Goal: Information Seeking & Learning: Learn about a topic

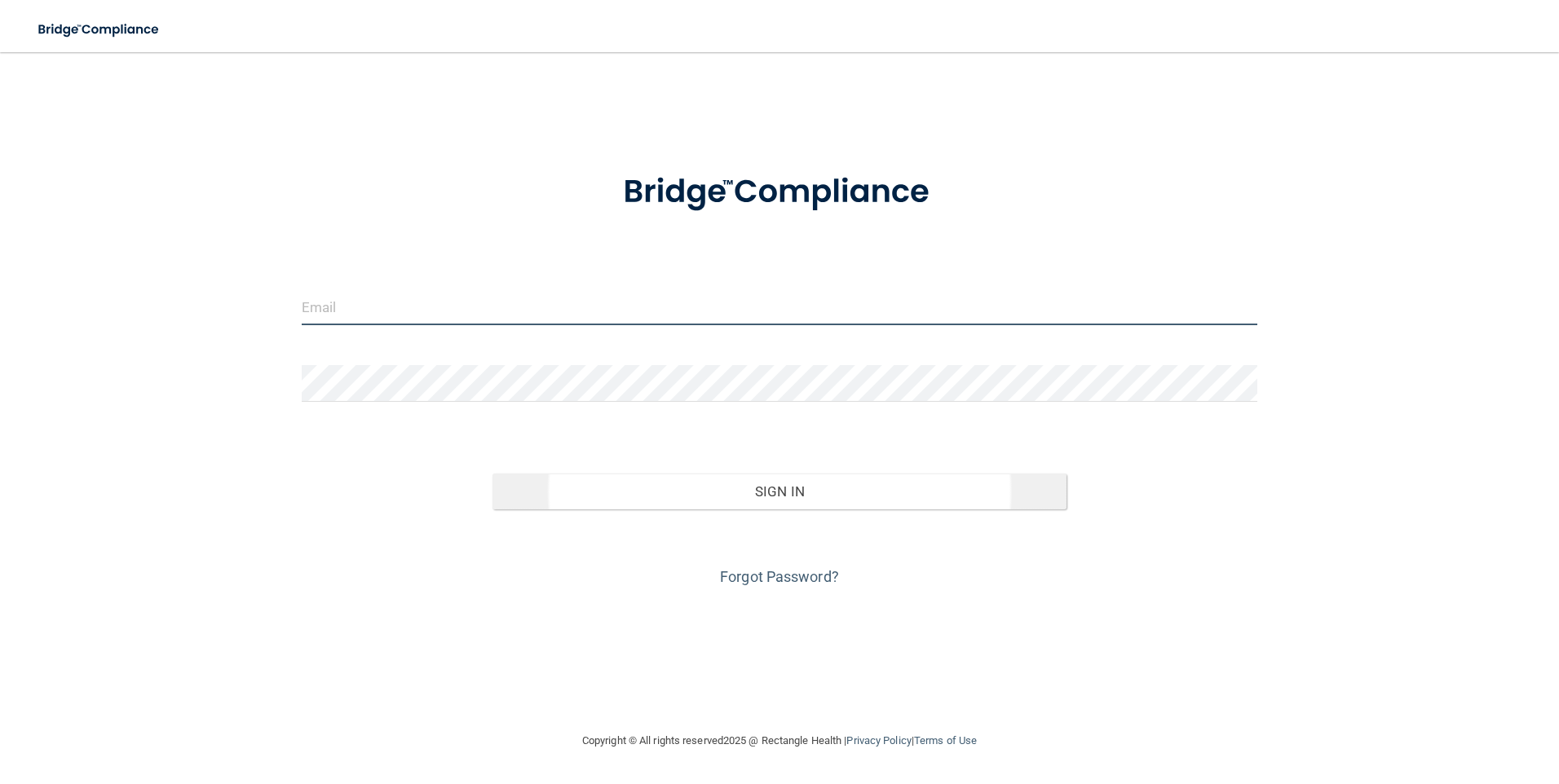
type input "[EMAIL_ADDRESS][DOMAIN_NAME]"
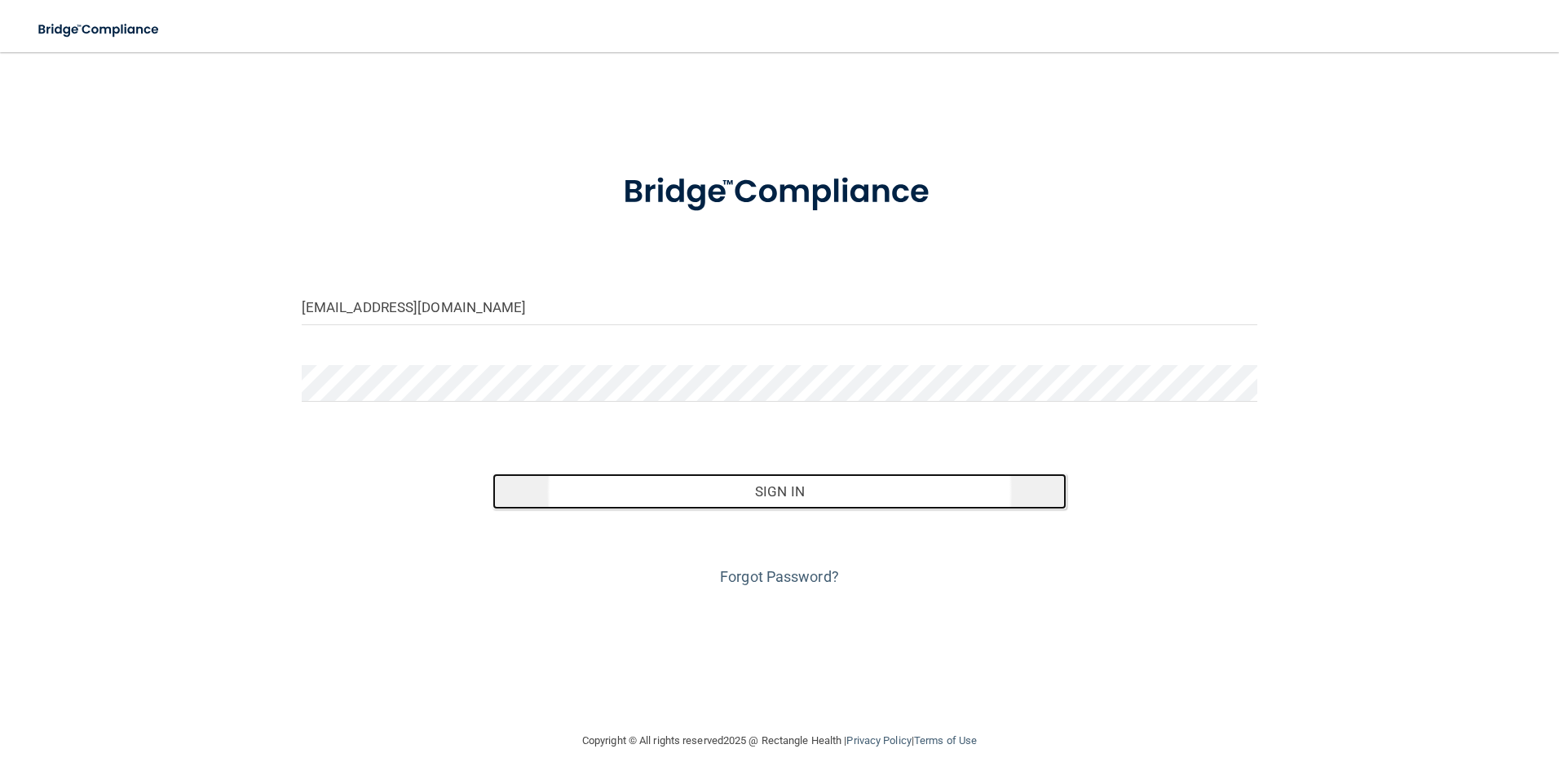
click at [772, 488] on button "Sign In" at bounding box center [779, 492] width 574 height 36
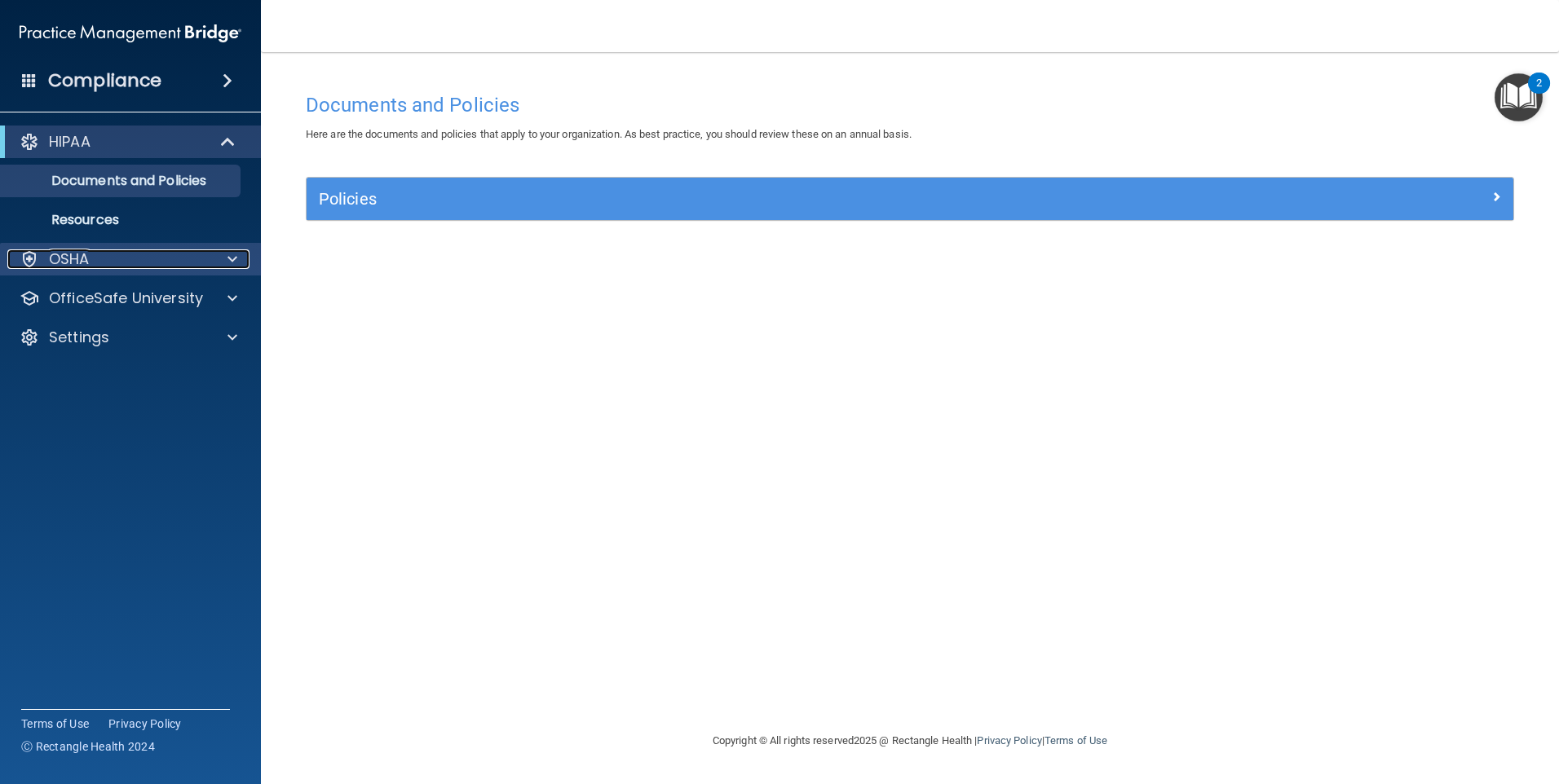
click at [49, 253] on p "OSHA" at bounding box center [69, 259] width 41 height 20
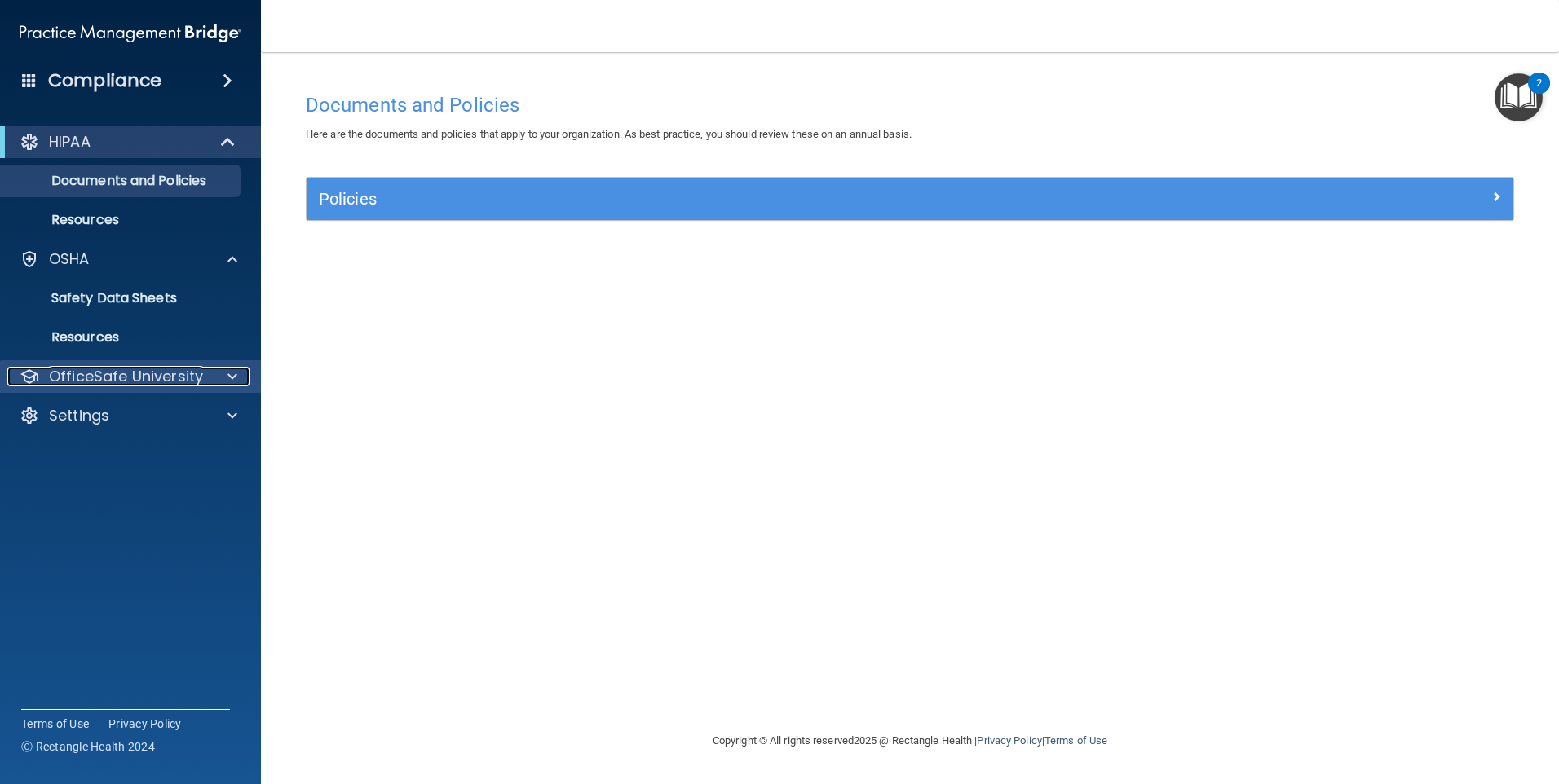
click at [106, 384] on p "OfficeSafe University" at bounding box center [126, 377] width 154 height 20
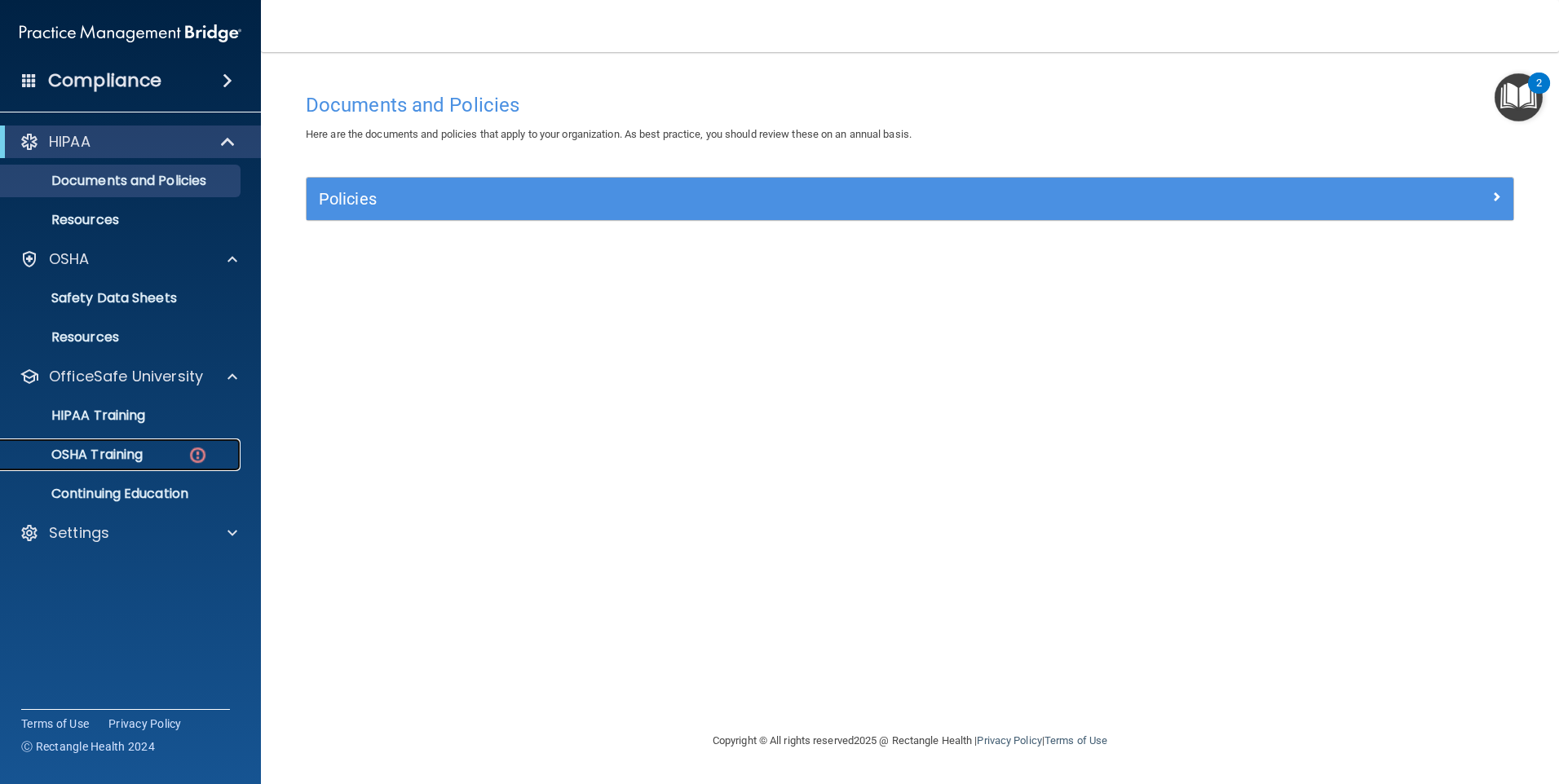
click at [125, 458] on p "OSHA Training" at bounding box center [77, 455] width 132 height 16
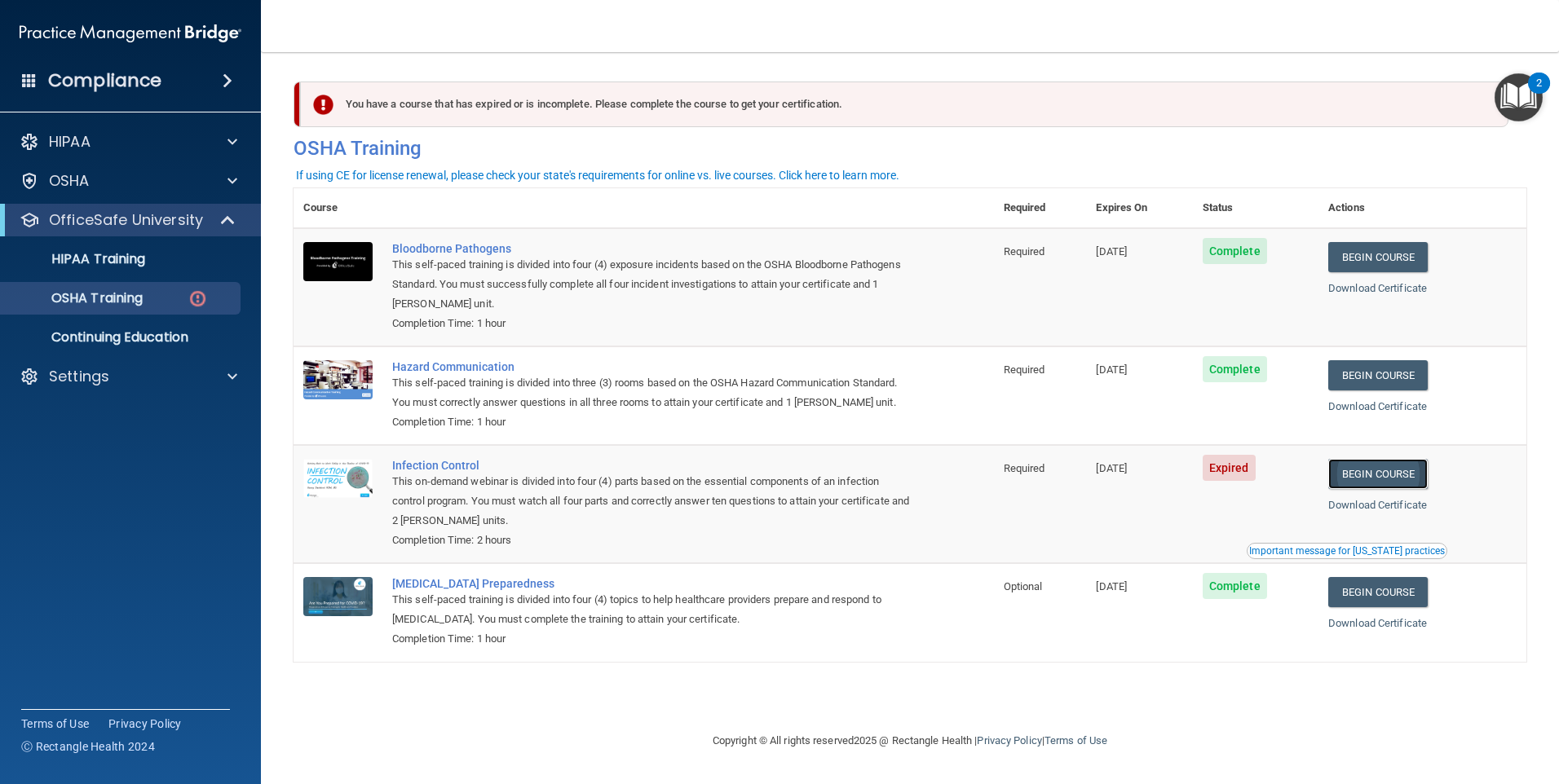
click at [1370, 477] on link "Begin Course" at bounding box center [1378, 473] width 100 height 30
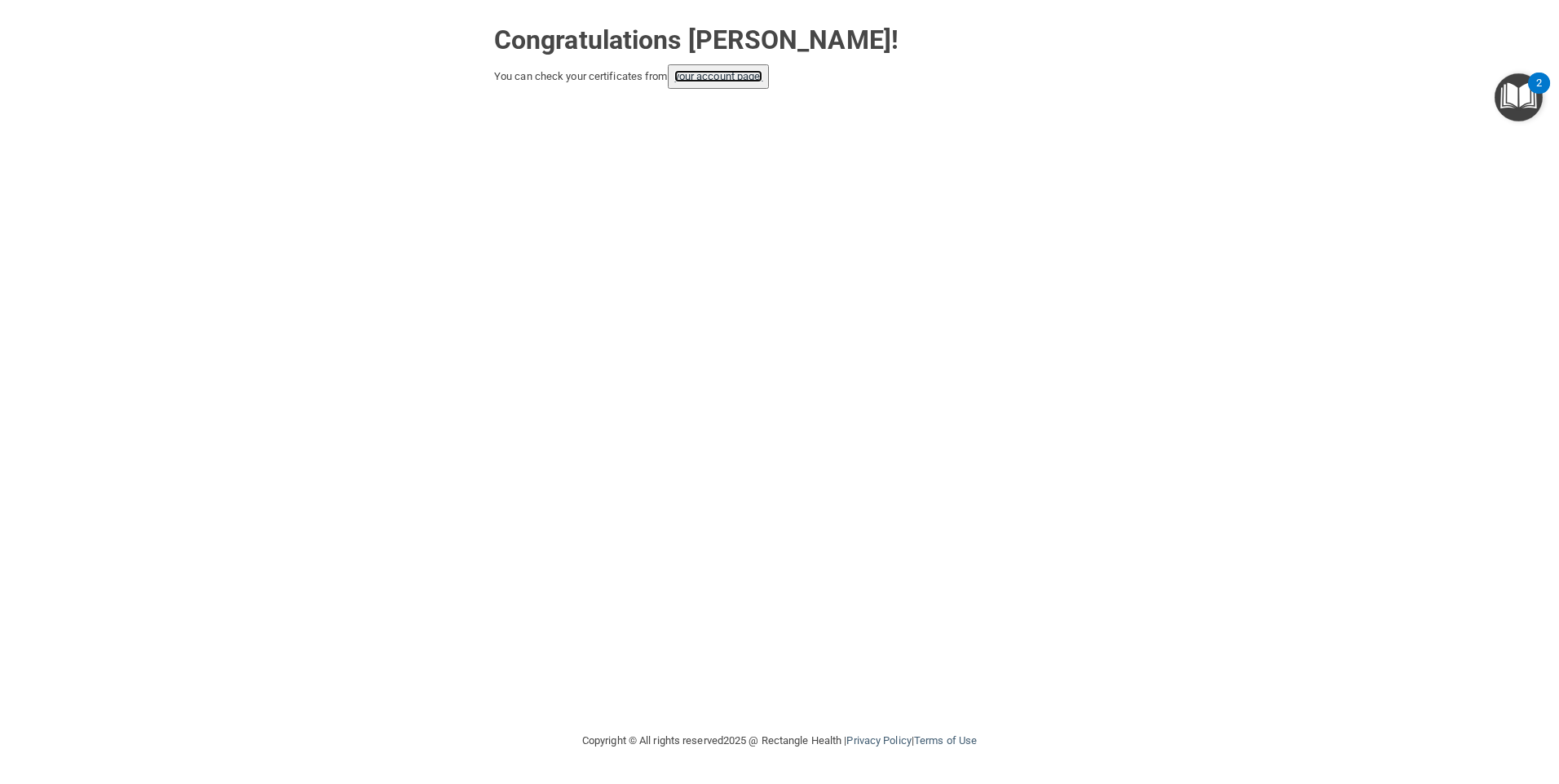
click at [749, 76] on link "your account page!" at bounding box center [719, 75] width 89 height 12
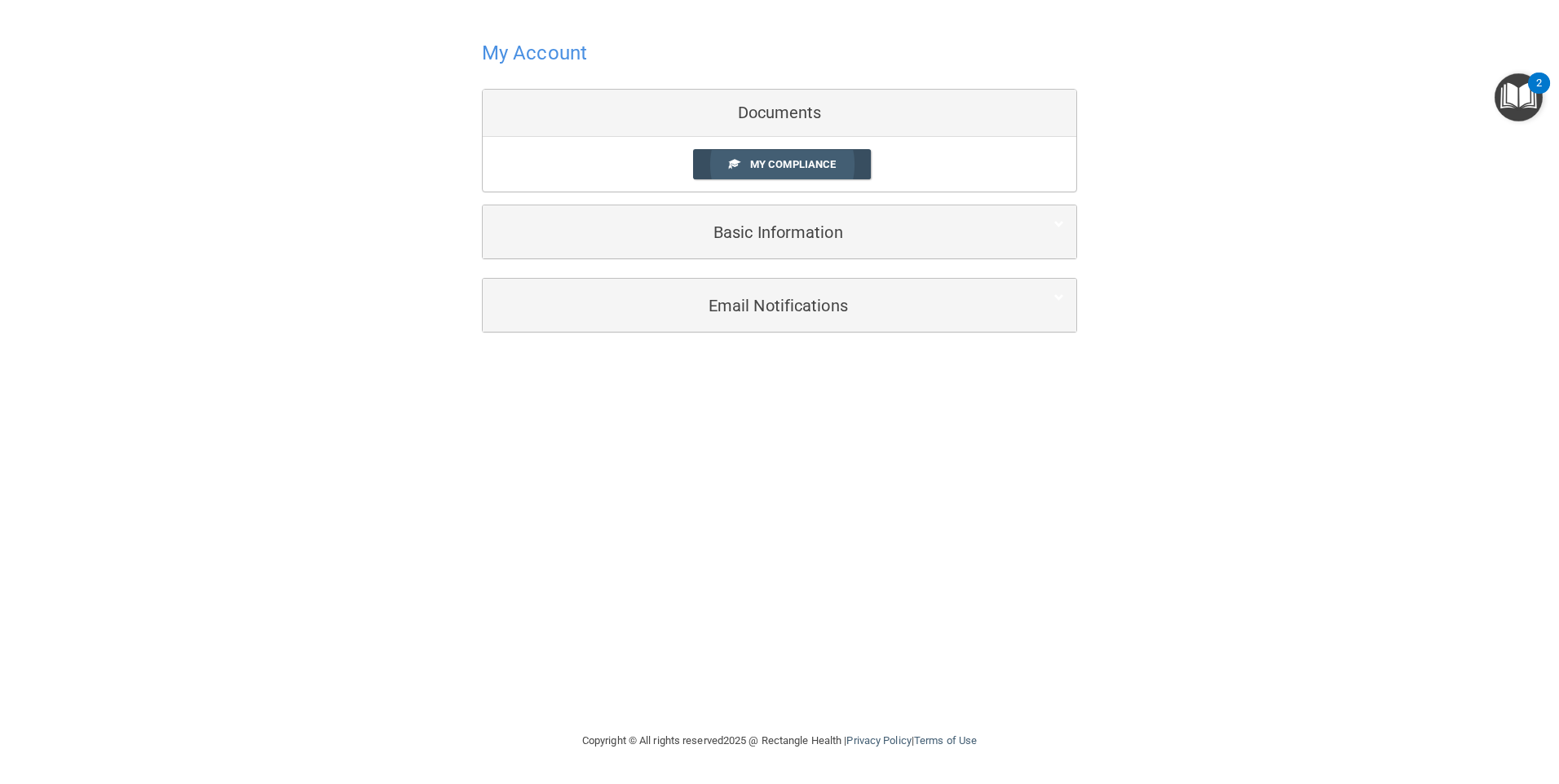
click at [781, 166] on span "My Compliance" at bounding box center [792, 163] width 85 height 12
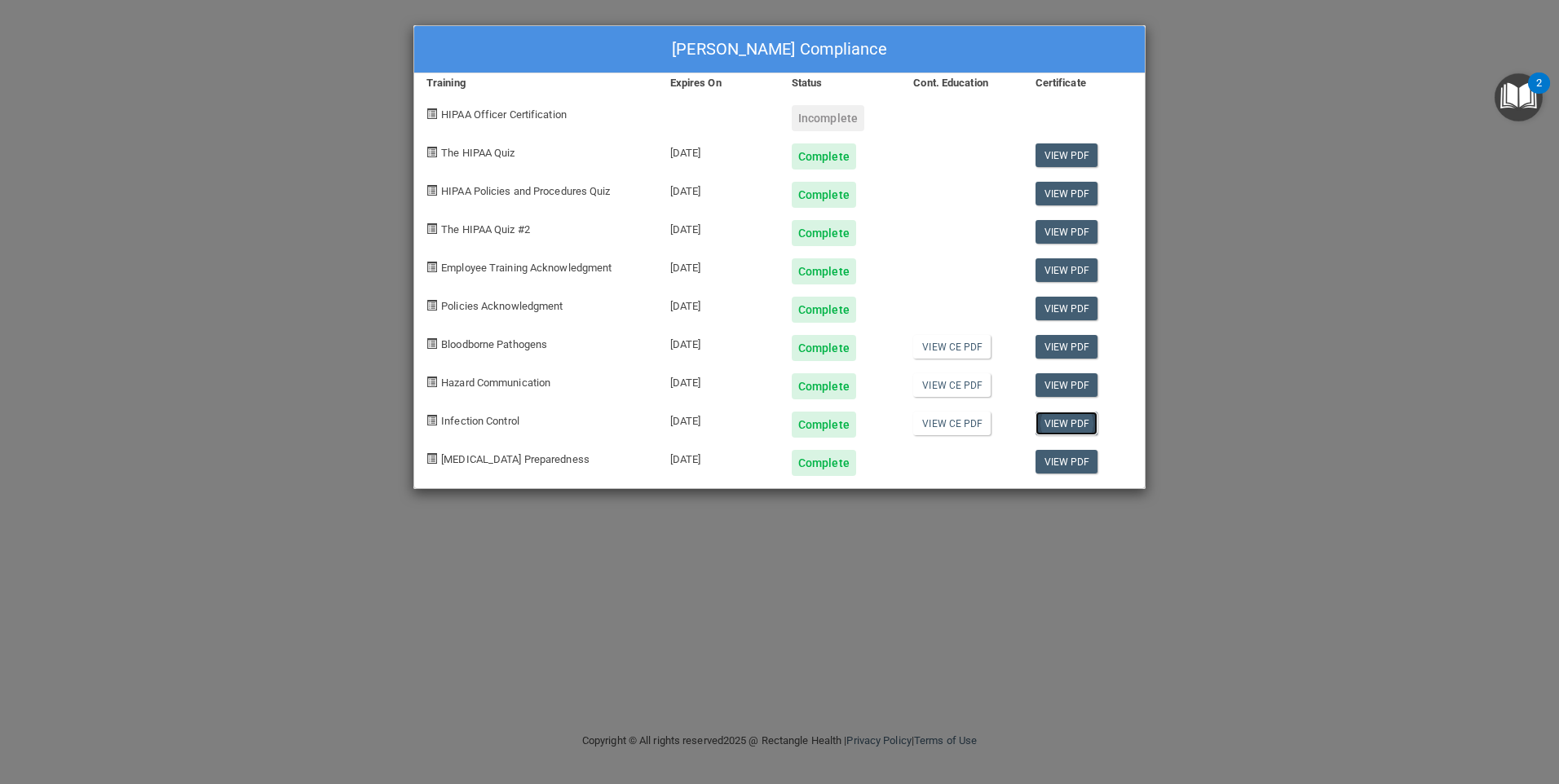
click at [1047, 421] on link "View PDF" at bounding box center [1066, 423] width 63 height 24
click at [939, 422] on link "View CE PDF" at bounding box center [951, 423] width 77 height 24
